Goal: Navigation & Orientation: Find specific page/section

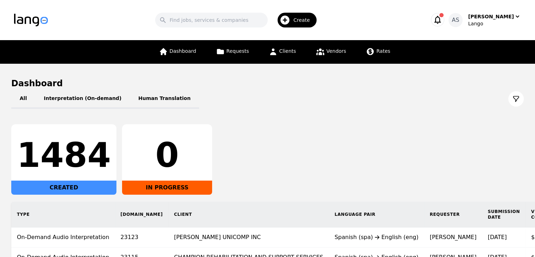
click at [441, 20] on icon "button" at bounding box center [438, 20] width 7 height 8
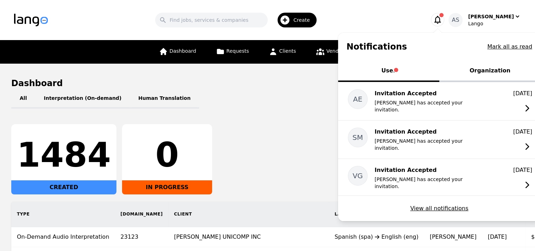
click at [441, 20] on icon "button" at bounding box center [438, 20] width 7 height 8
